Goal: Find specific fact: Find contact information

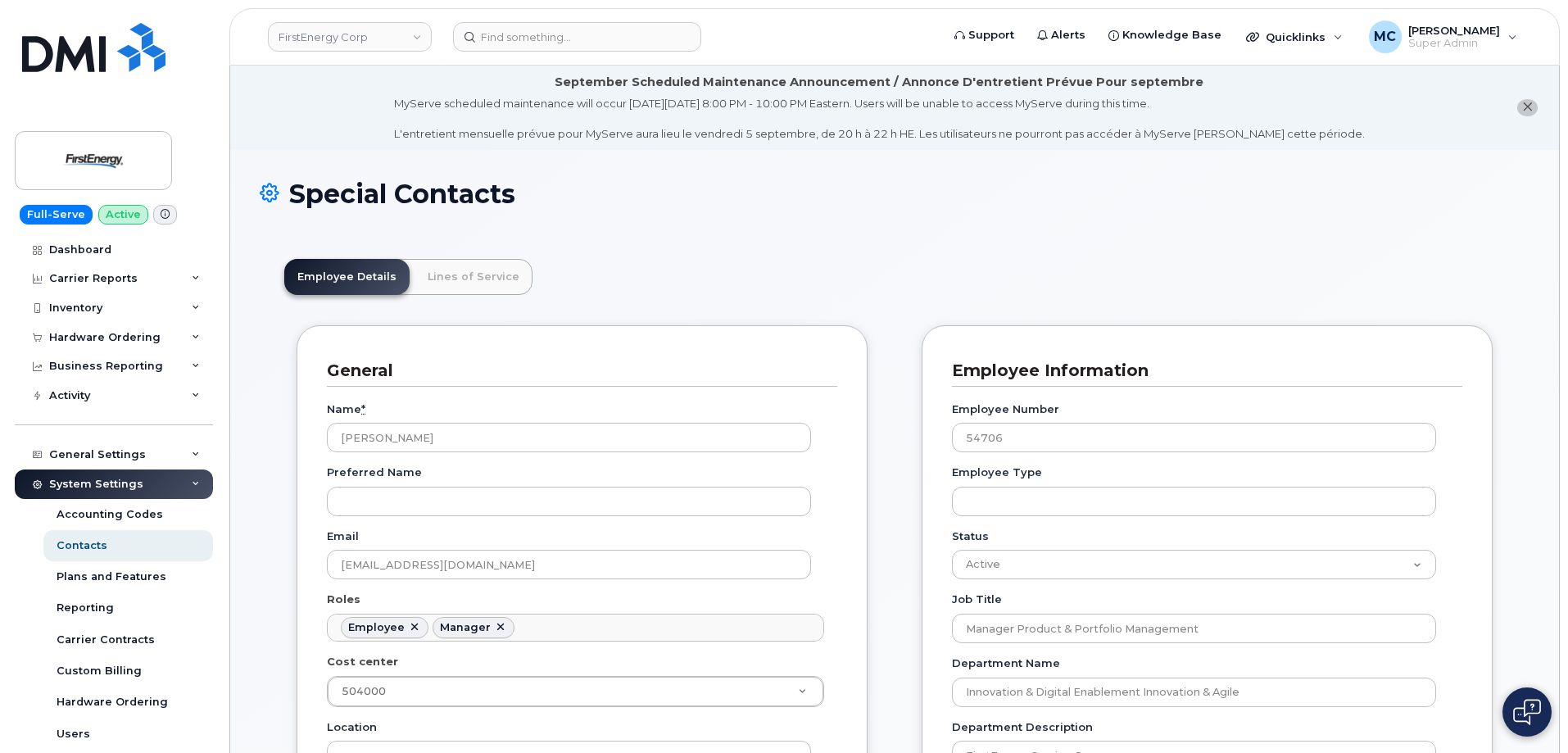
scroll to position [48, 0]
click at [573, 38] on input at bounding box center [577, 36] width 249 height 30
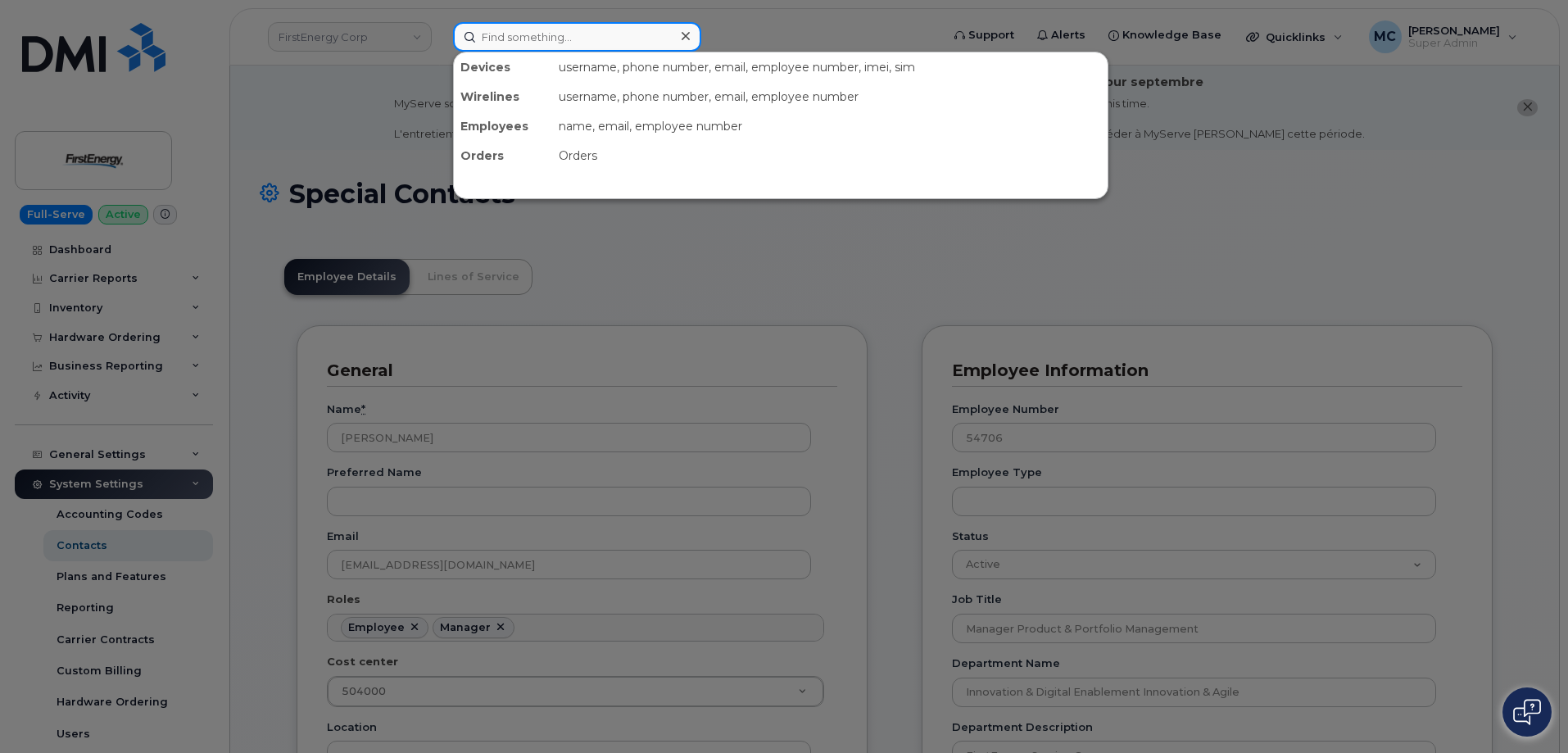
paste input "Sandra D Cosentino"
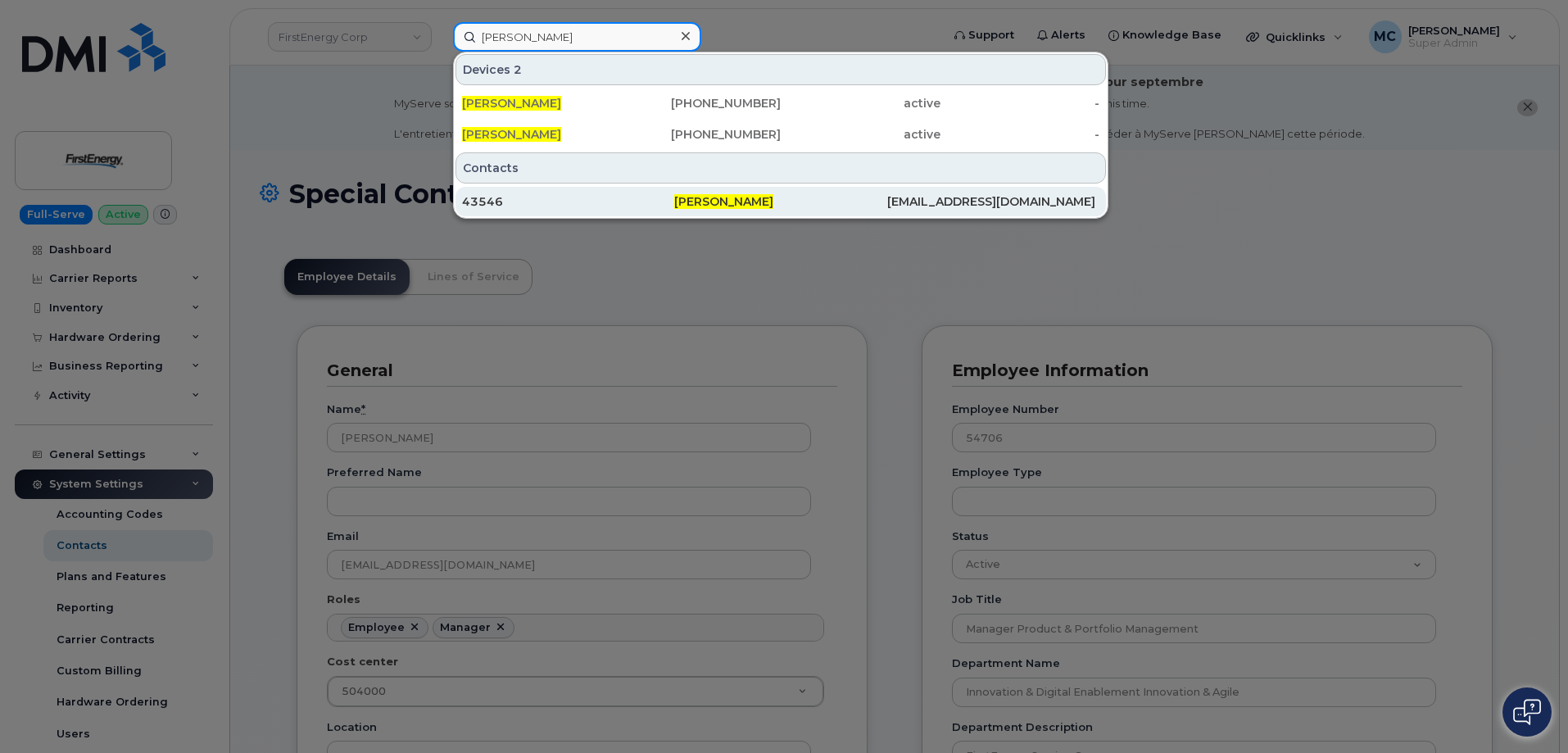
type input "Sandra D Cosentino"
click at [768, 200] on span "Sandra D Cosentino" at bounding box center [723, 201] width 99 height 15
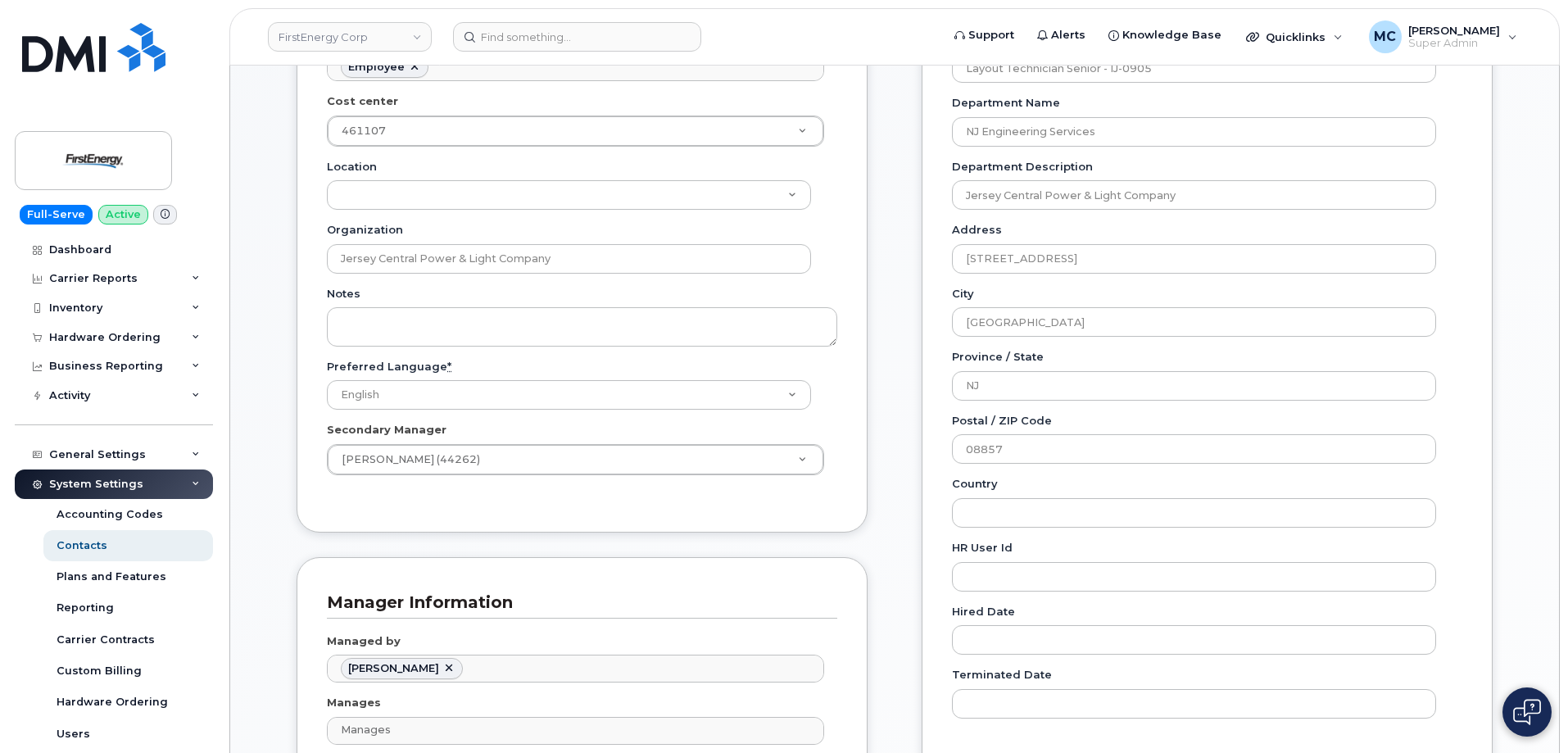
scroll to position [562, 0]
click at [544, 38] on input at bounding box center [577, 36] width 249 height 30
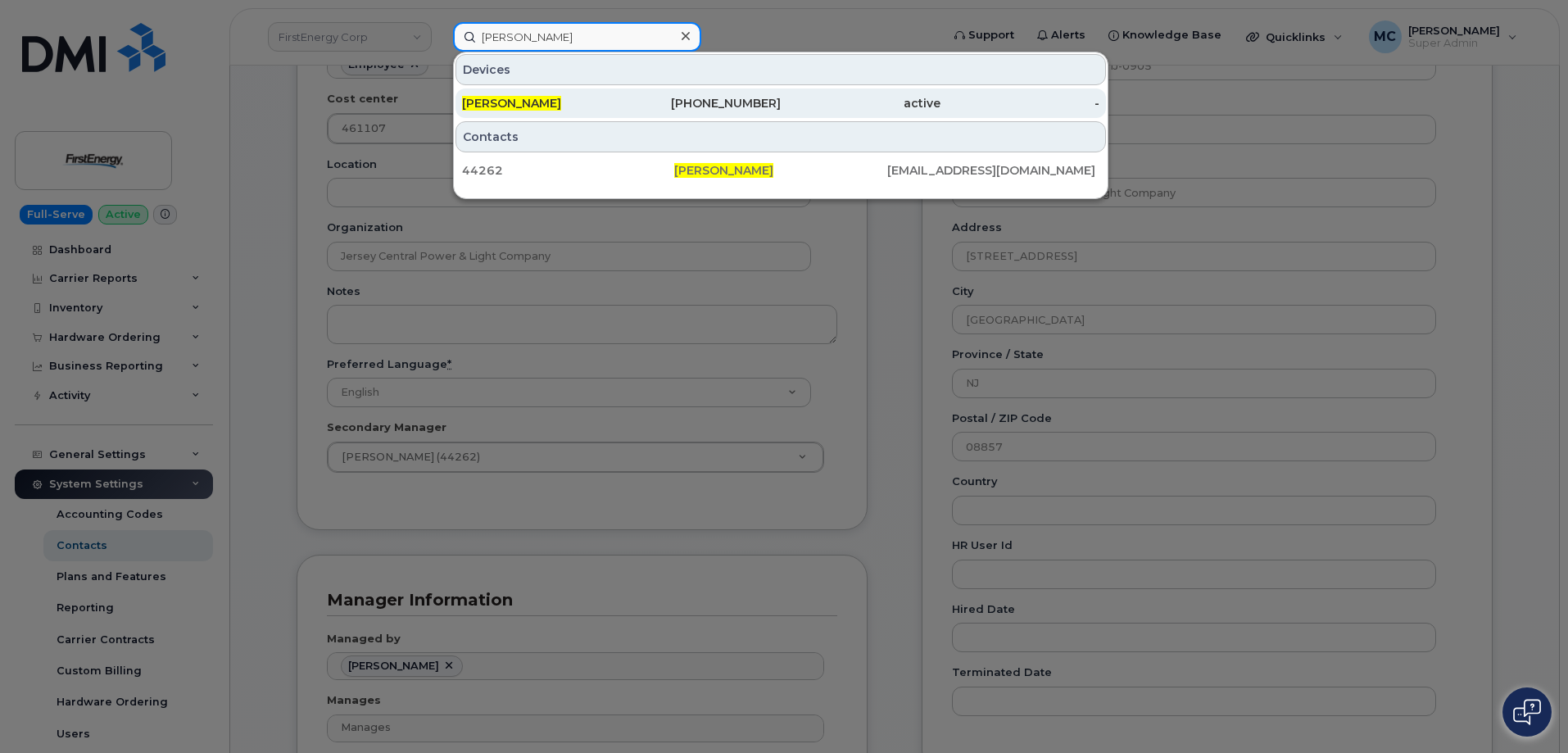
type input "[PERSON_NAME]"
click at [641, 103] on div "[PHONE_NUMBER]" at bounding box center [701, 103] width 160 height 16
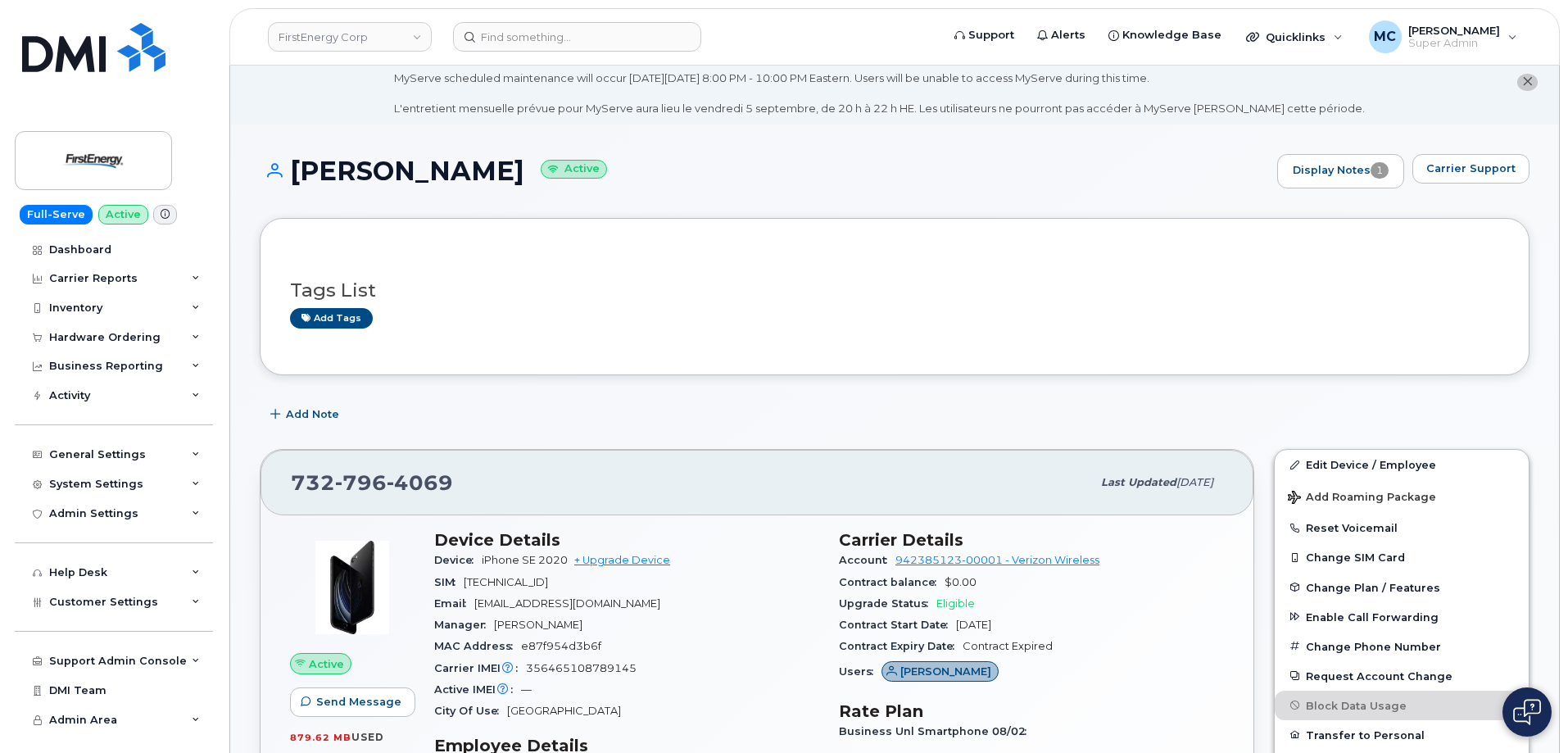
scroll to position [18, 0]
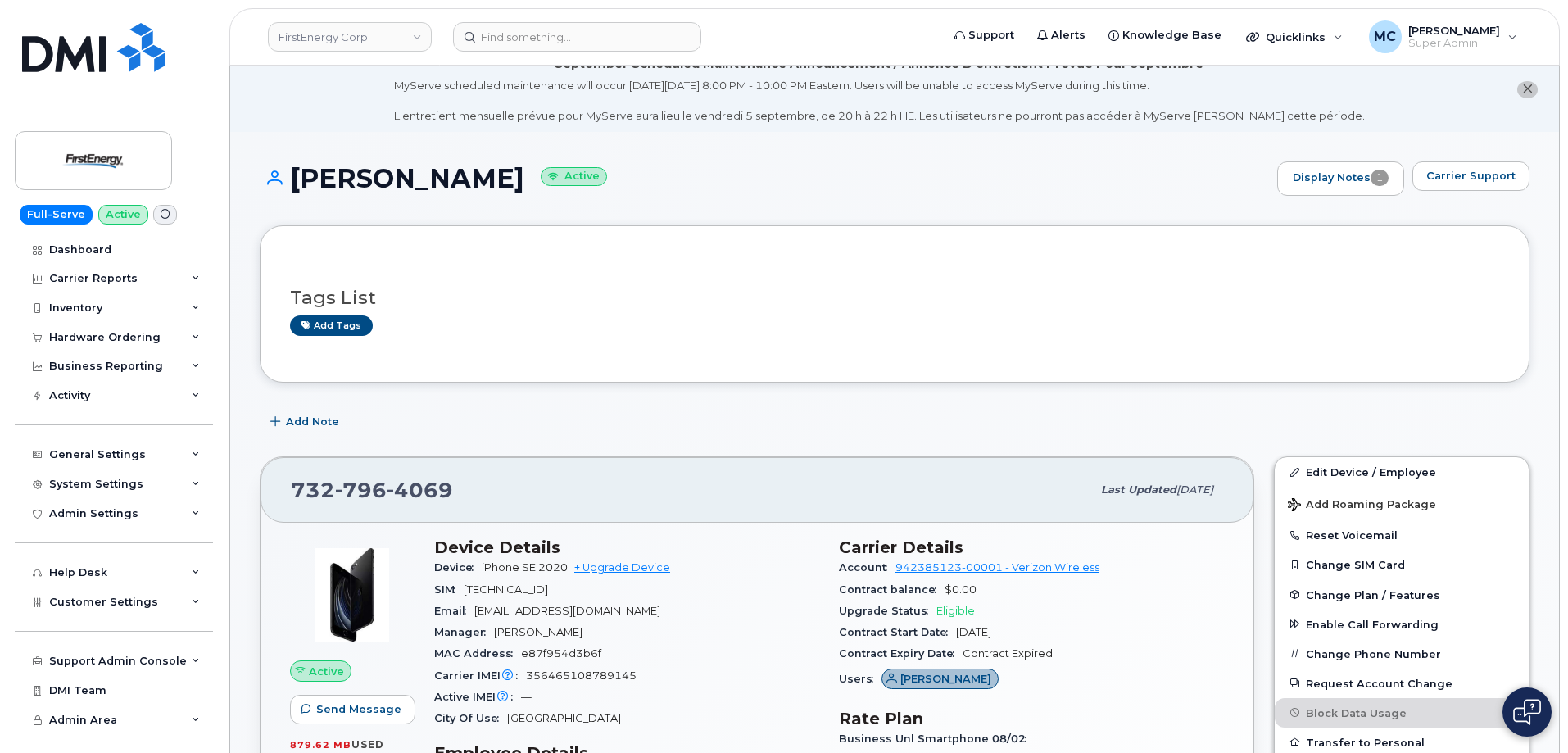
drag, startPoint x: 547, startPoint y: 181, endPoint x: 211, endPoint y: 181, distance: 336.0
click at [332, 200] on div "MARK J DECAROLI Active Display Notes 1 Carrier Support" at bounding box center [894, 193] width 1269 height 64
drag, startPoint x: 294, startPoint y: 172, endPoint x: 544, endPoint y: 167, distance: 250.0
click at [544, 167] on h1 "MARK J DECAROLI Active" at bounding box center [764, 179] width 1009 height 29
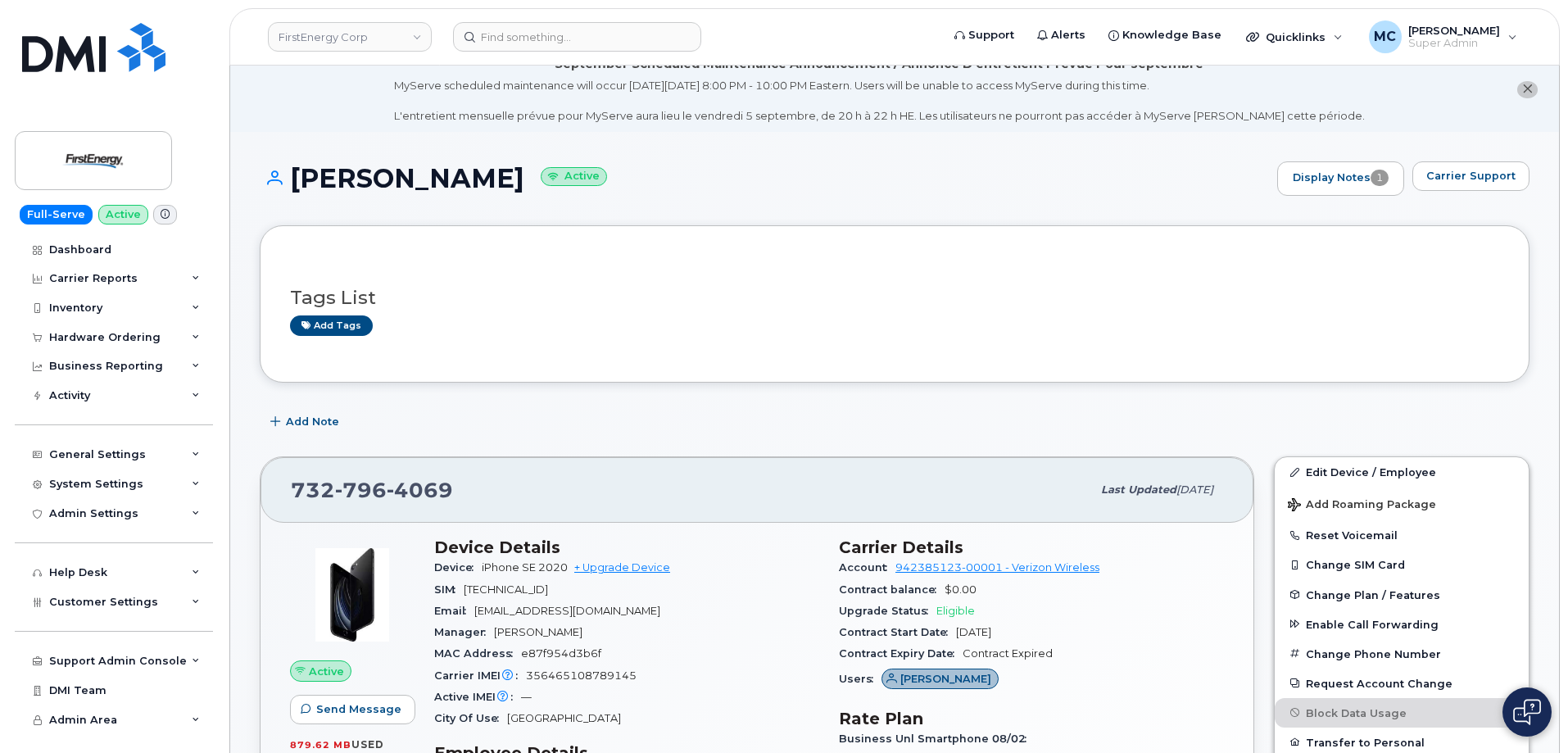
copy h1 "MARK J DECAROLI"
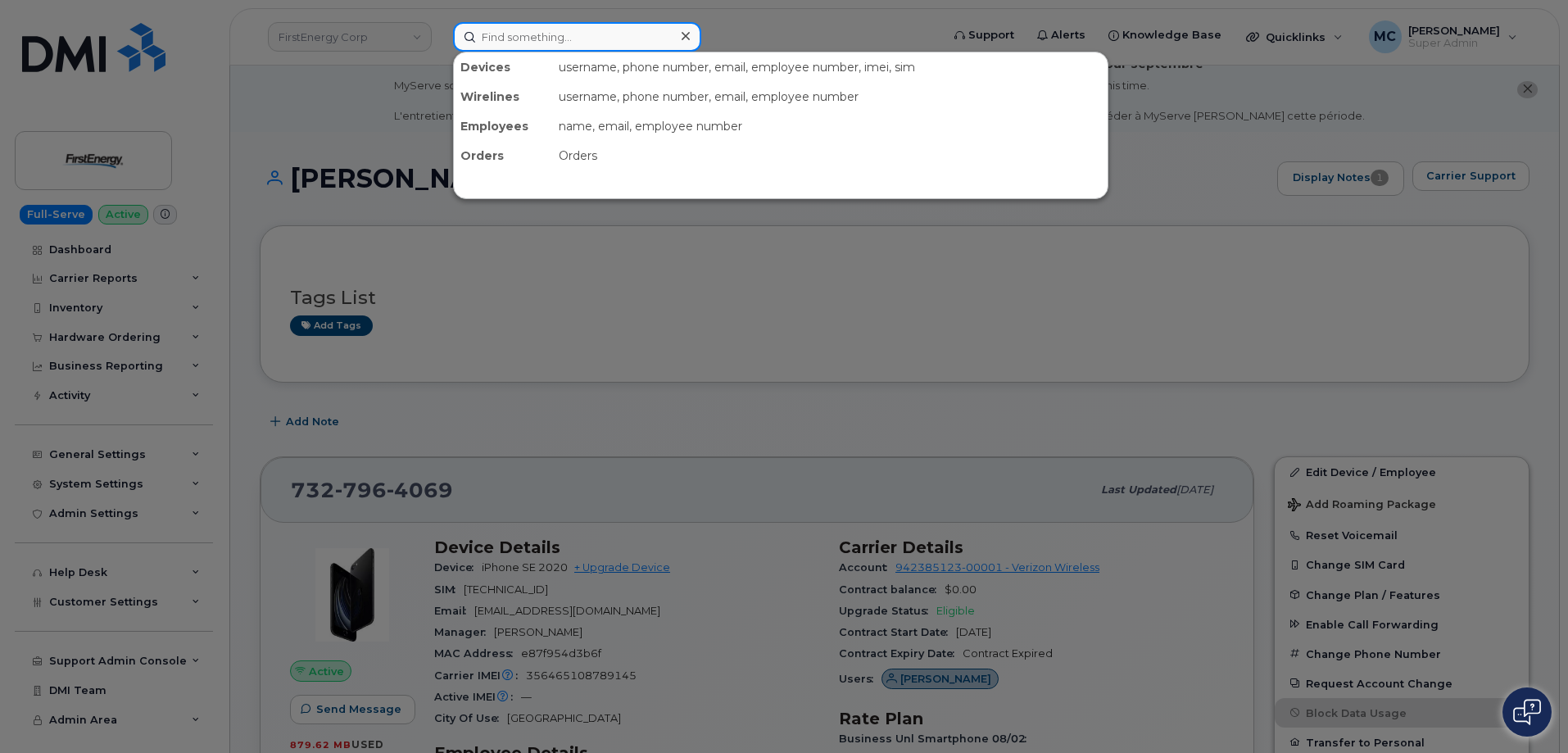
click at [558, 35] on input at bounding box center [577, 36] width 249 height 30
paste input "MARK J DECAROLI"
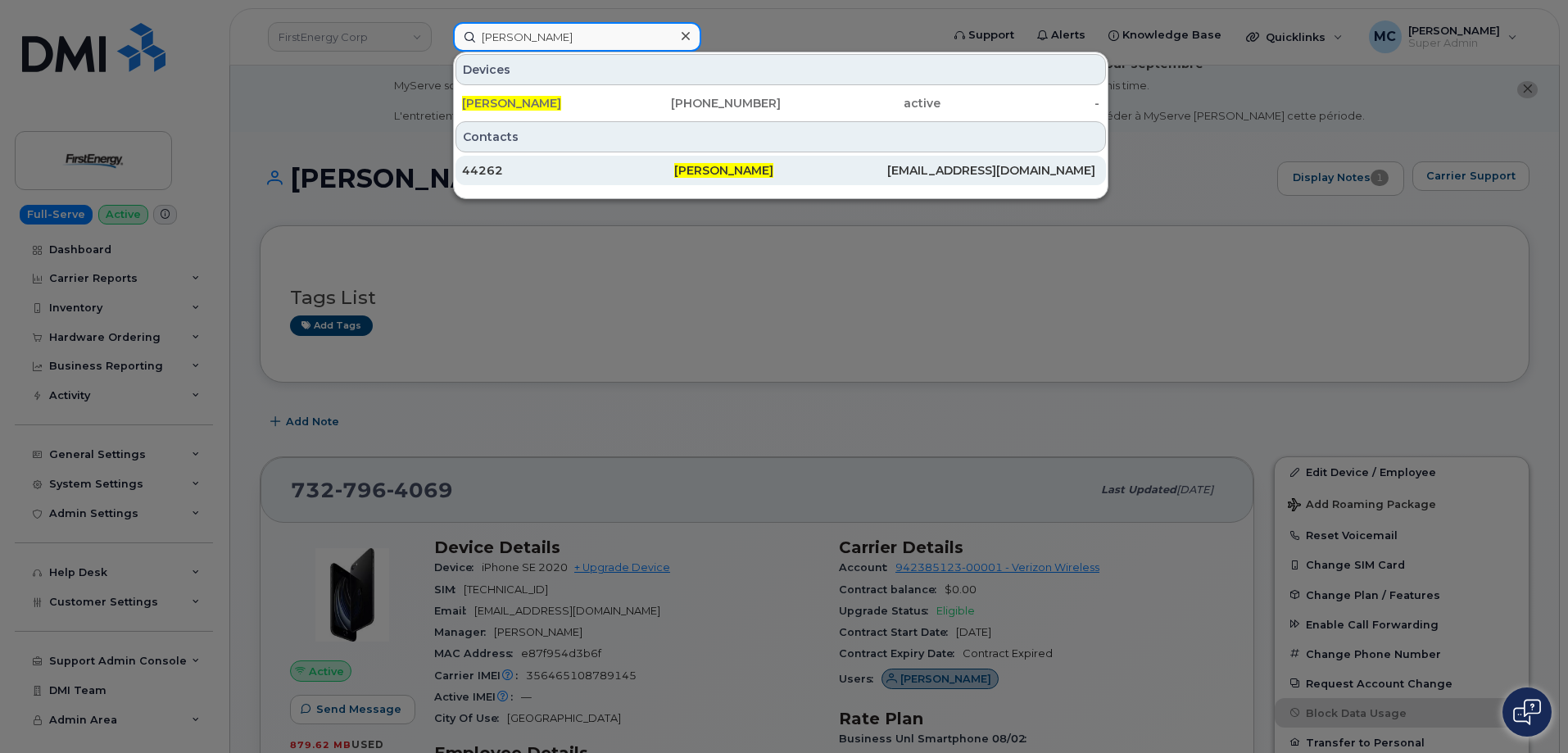
type input "MARK J DECAROLI"
click at [701, 164] on span "Mark J Decaroli" at bounding box center [723, 171] width 99 height 15
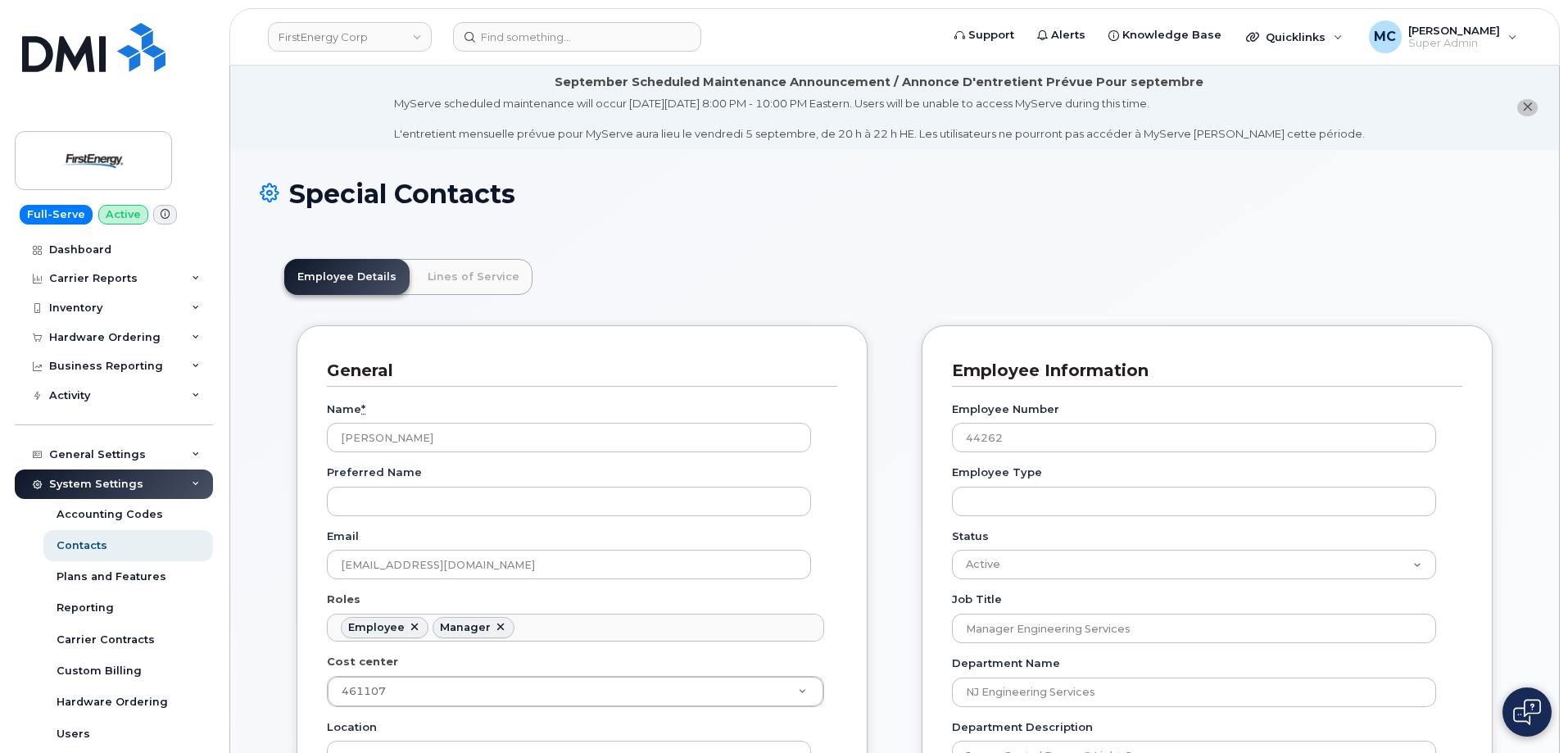
click at [554, 35] on input at bounding box center [577, 36] width 249 height 30
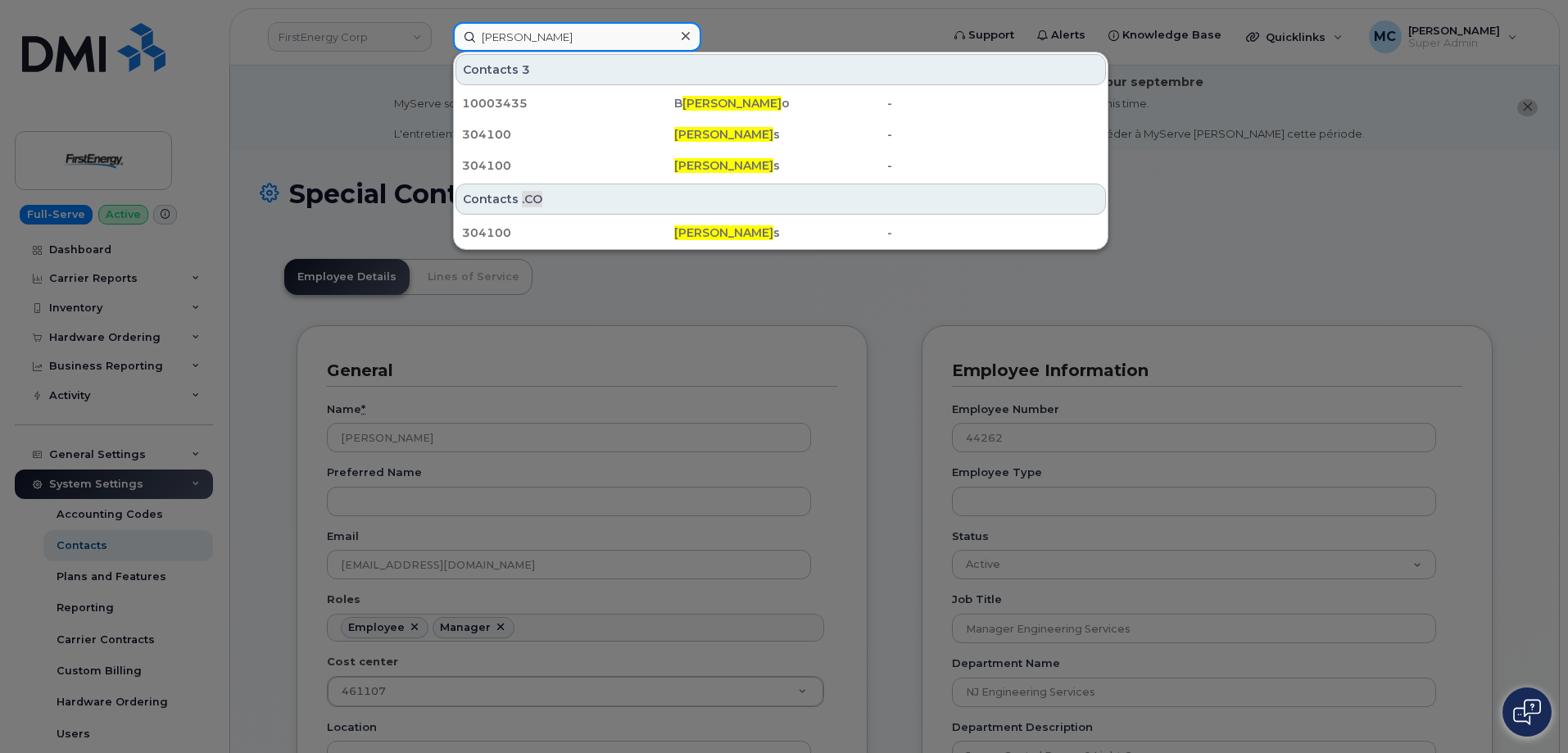
click at [508, 36] on input "ryan roman" at bounding box center [577, 36] width 249 height 30
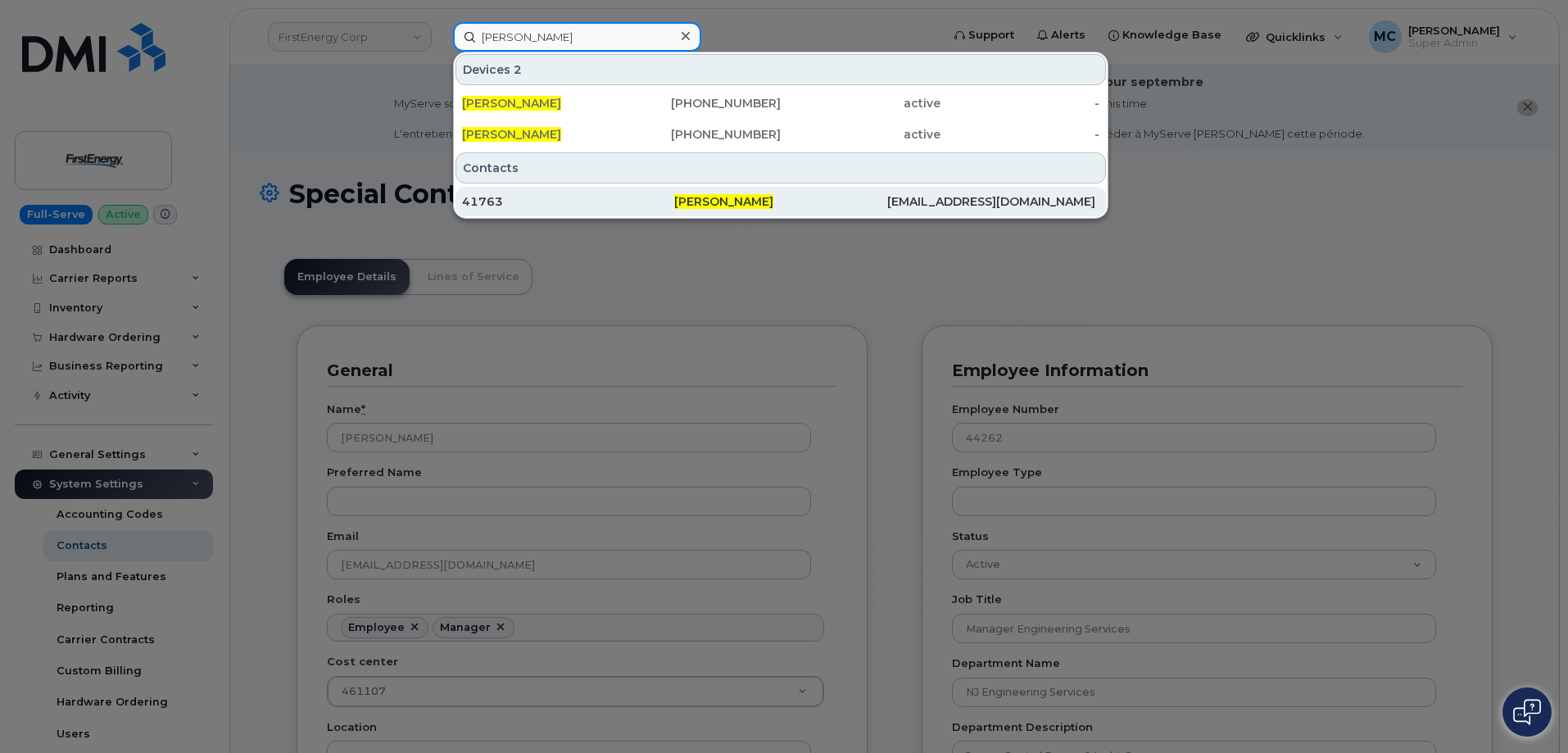
type input "ryan e roman"
click at [974, 196] on div "[EMAIL_ADDRESS][DOMAIN_NAME]" at bounding box center [994, 201] width 212 height 16
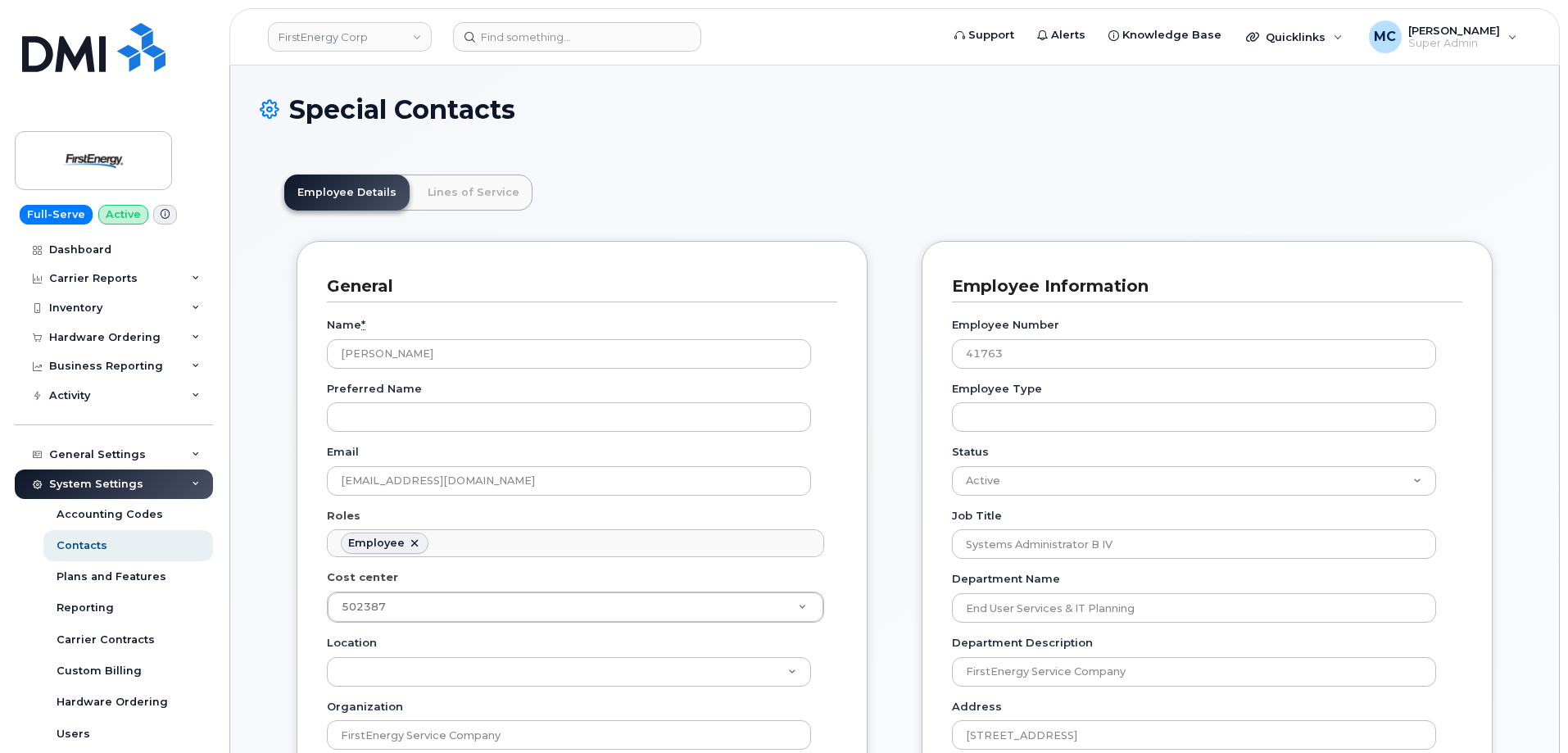
scroll to position [48, 0]
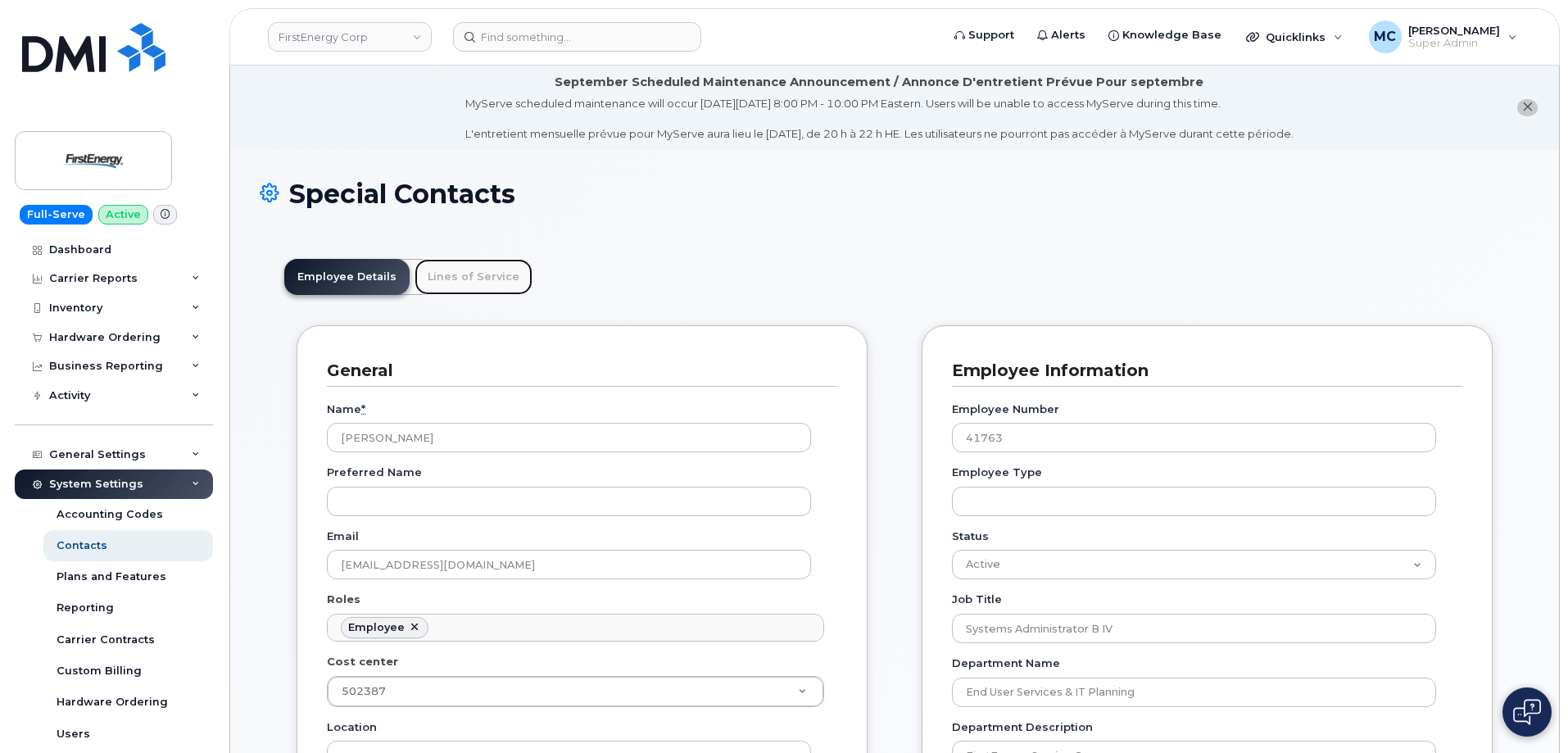
click at [465, 277] on link "Lines of Service" at bounding box center [474, 277] width 118 height 36
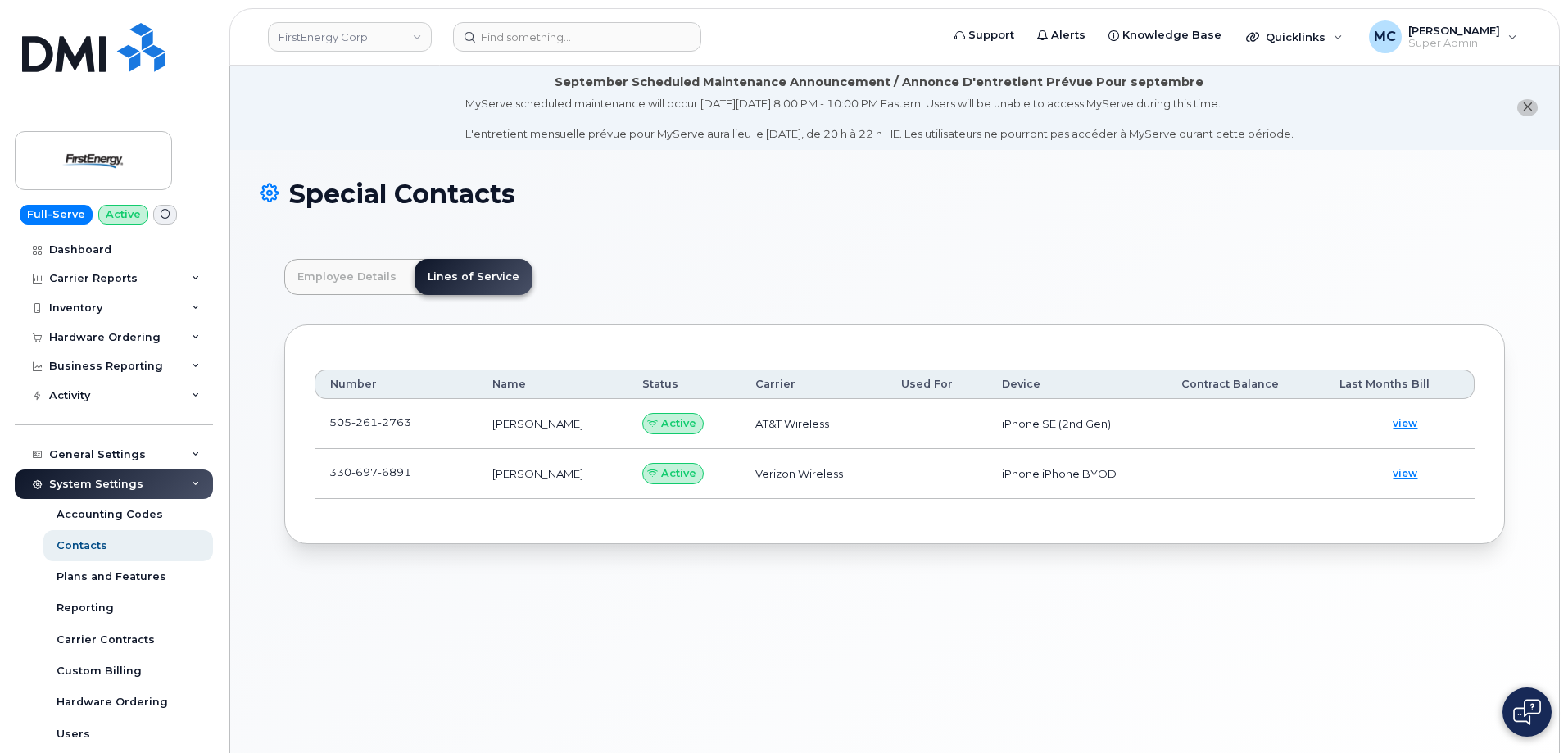
click at [388, 425] on span "2763" at bounding box center [394, 422] width 34 height 13
click at [387, 425] on span "2763" at bounding box center [394, 422] width 34 height 13
copy span "[PHONE_NUMBER]"
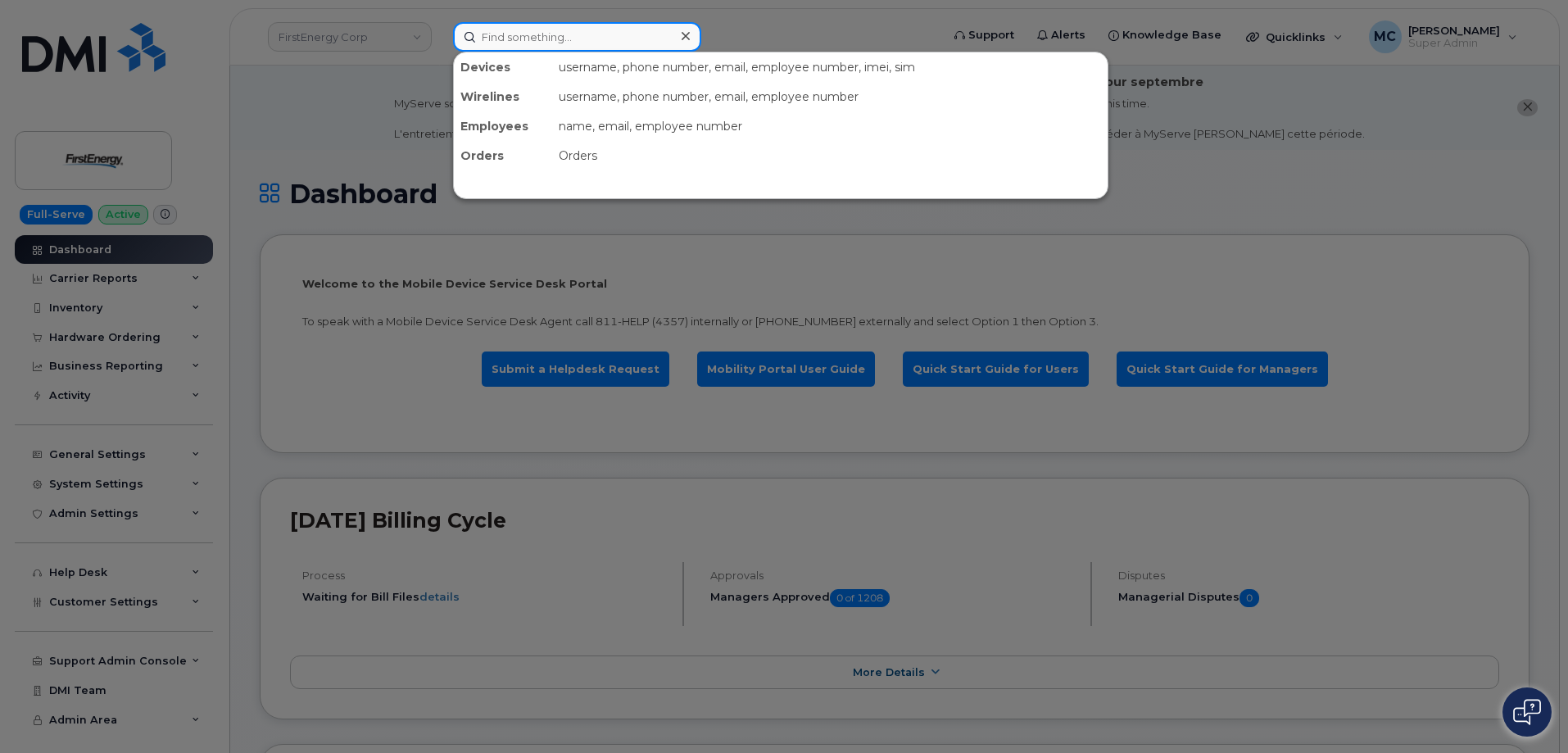
paste input "5052612763"
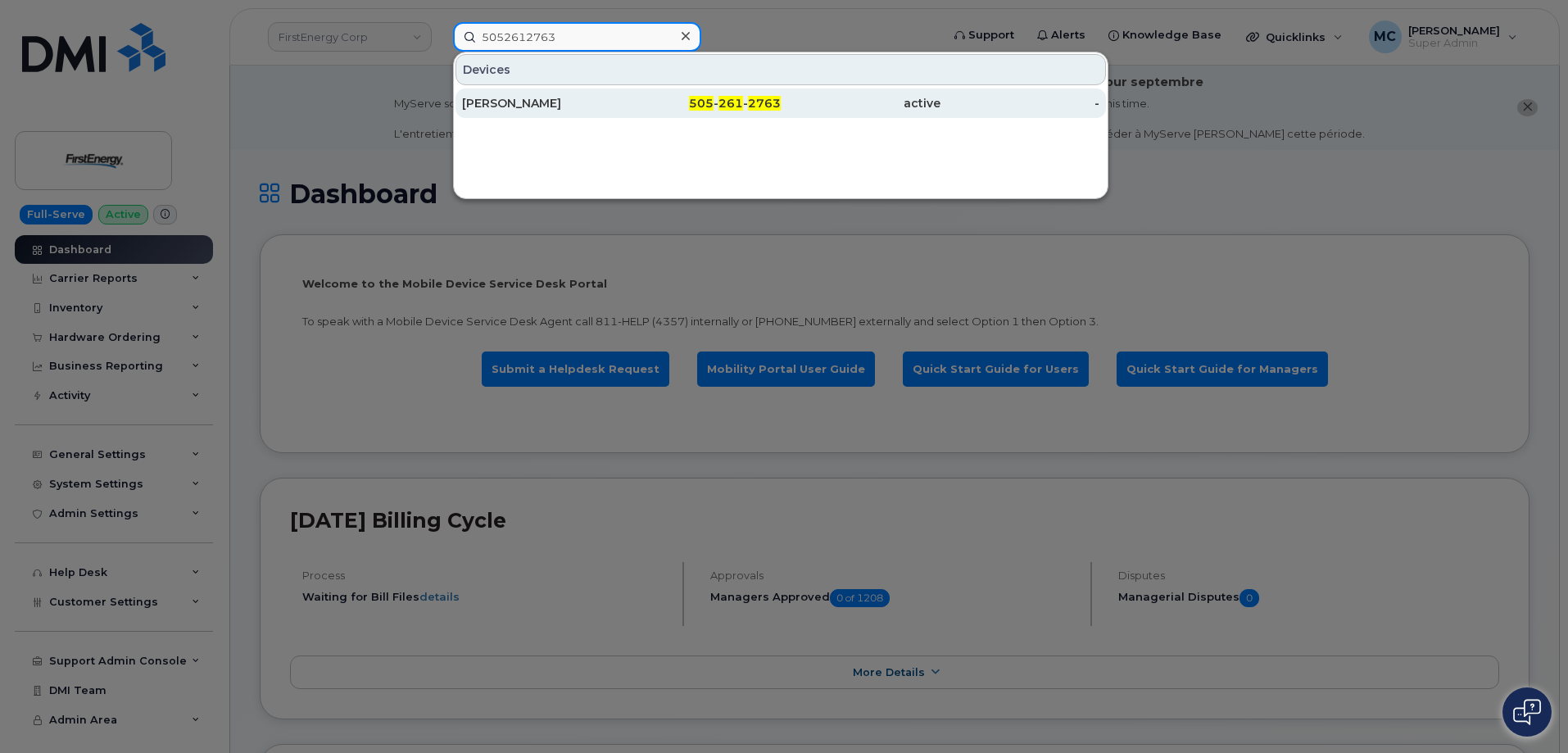
type input "5052612763"
click at [790, 107] on div "active" at bounding box center [860, 103] width 160 height 16
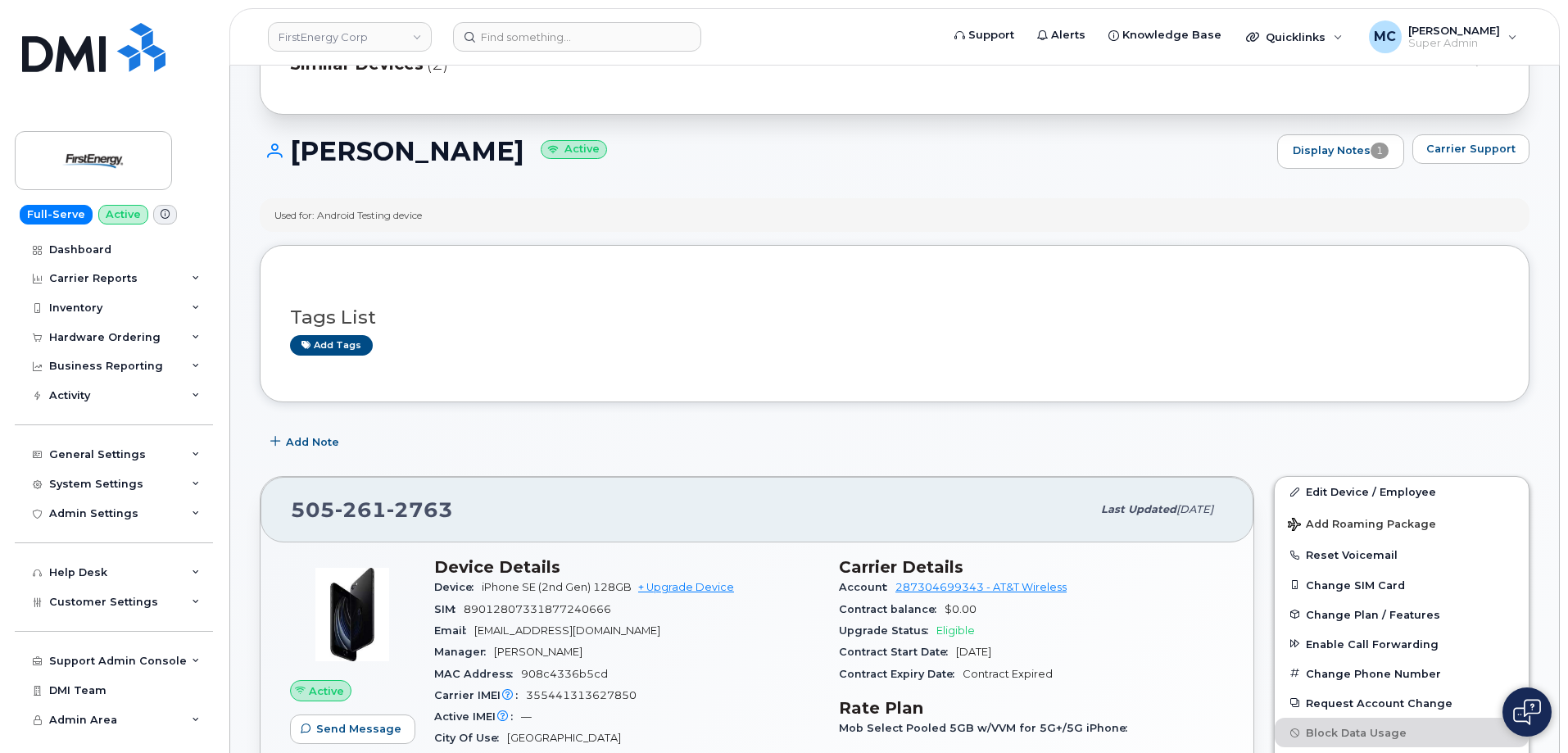
scroll to position [215, 0]
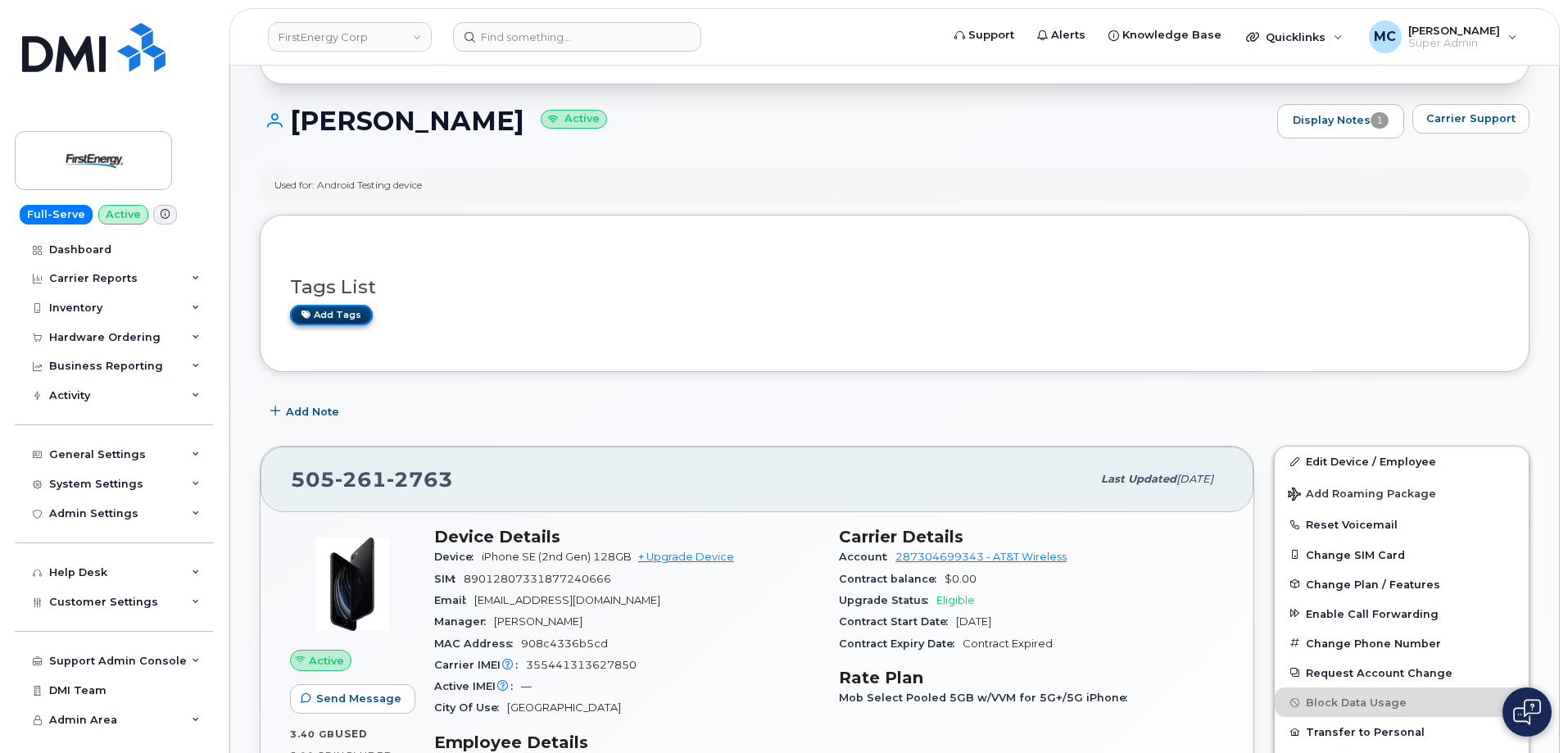
click at [349, 317] on link "Add tags" at bounding box center [331, 315] width 83 height 21
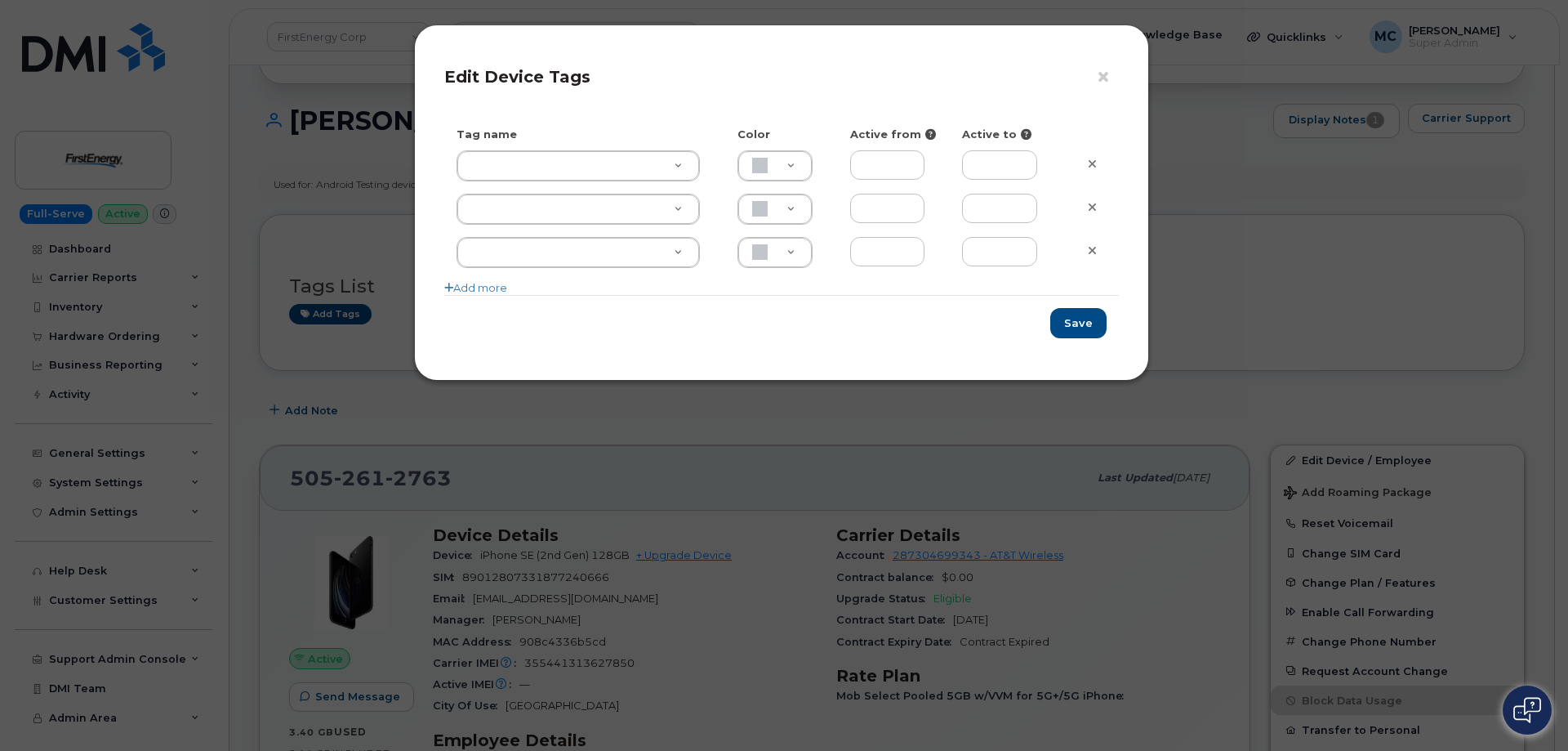
click at [935, 399] on div "× Edit Device Tags Tag name Color Active from Active to Add more Save" at bounding box center [784, 376] width 1568 height 751
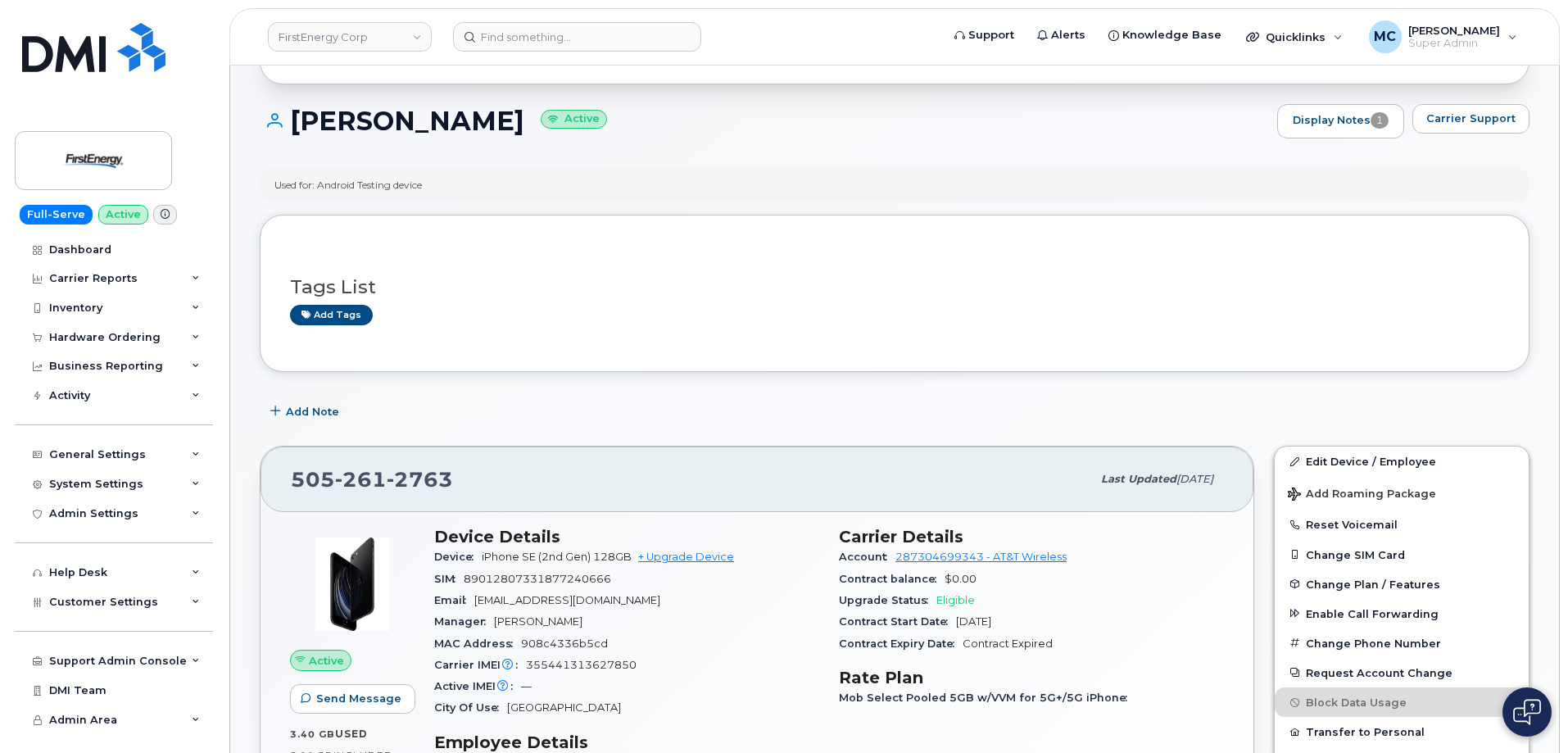
click at [708, 411] on div "Add Note" at bounding box center [894, 411] width 1269 height 30
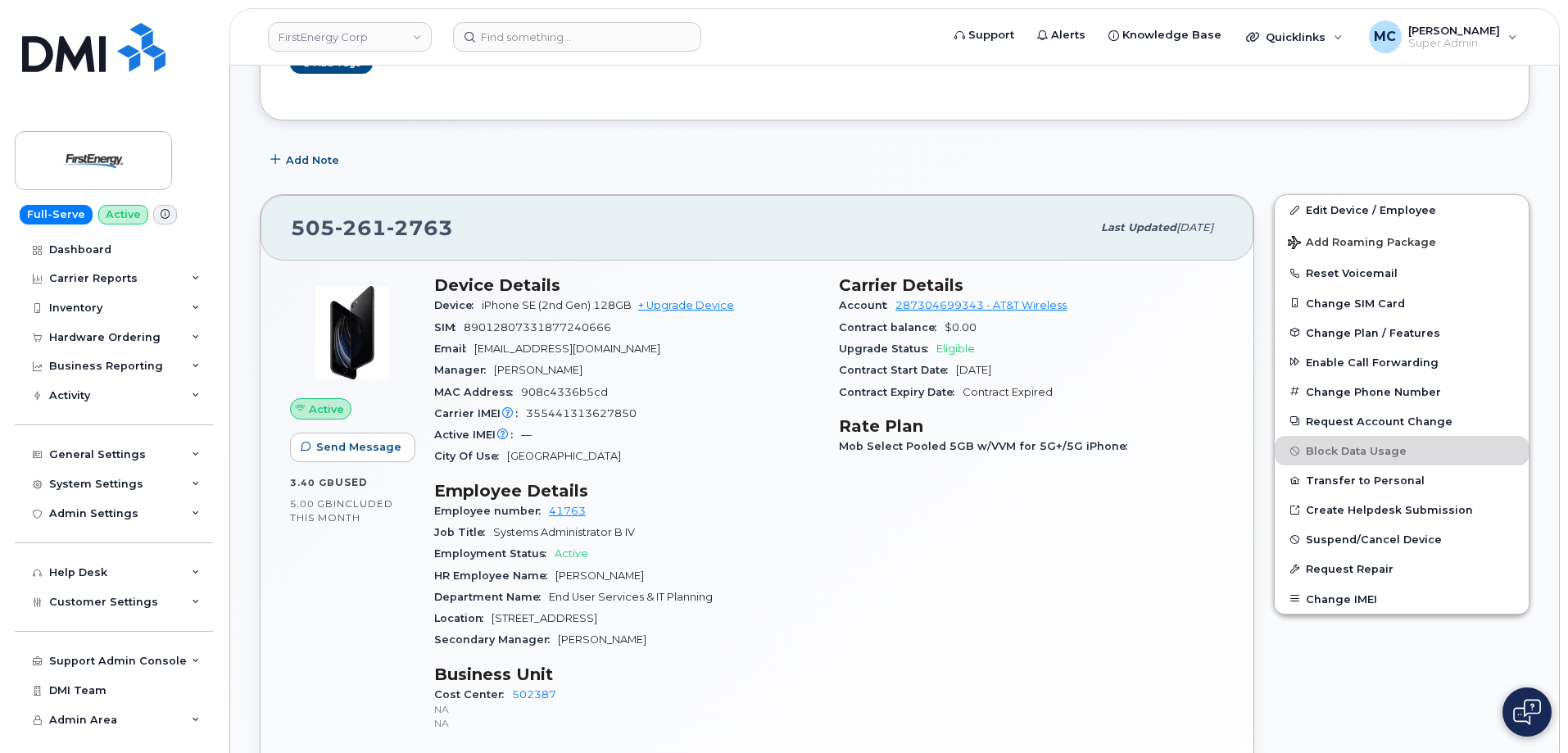
scroll to position [459, 0]
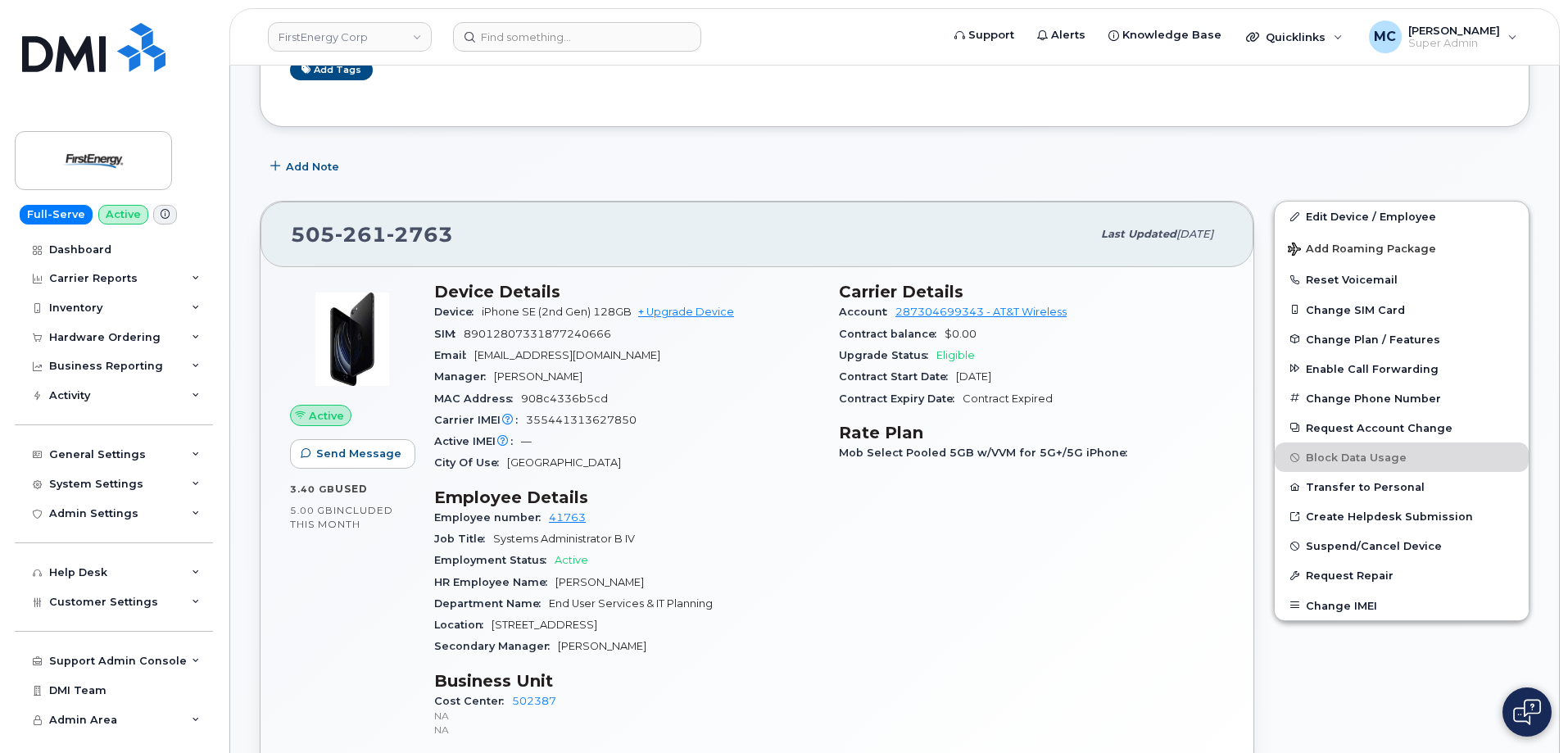
click at [701, 172] on div "Add Note" at bounding box center [894, 166] width 1269 height 30
click at [814, 156] on div "Add Note" at bounding box center [894, 166] width 1269 height 30
click at [742, 357] on div "Email [EMAIL_ADDRESS][DOMAIN_NAME]" at bounding box center [626, 355] width 385 height 21
click at [755, 237] on div "[PHONE_NUMBER]" at bounding box center [691, 234] width 800 height 34
